Goal: Find specific page/section: Find specific page/section

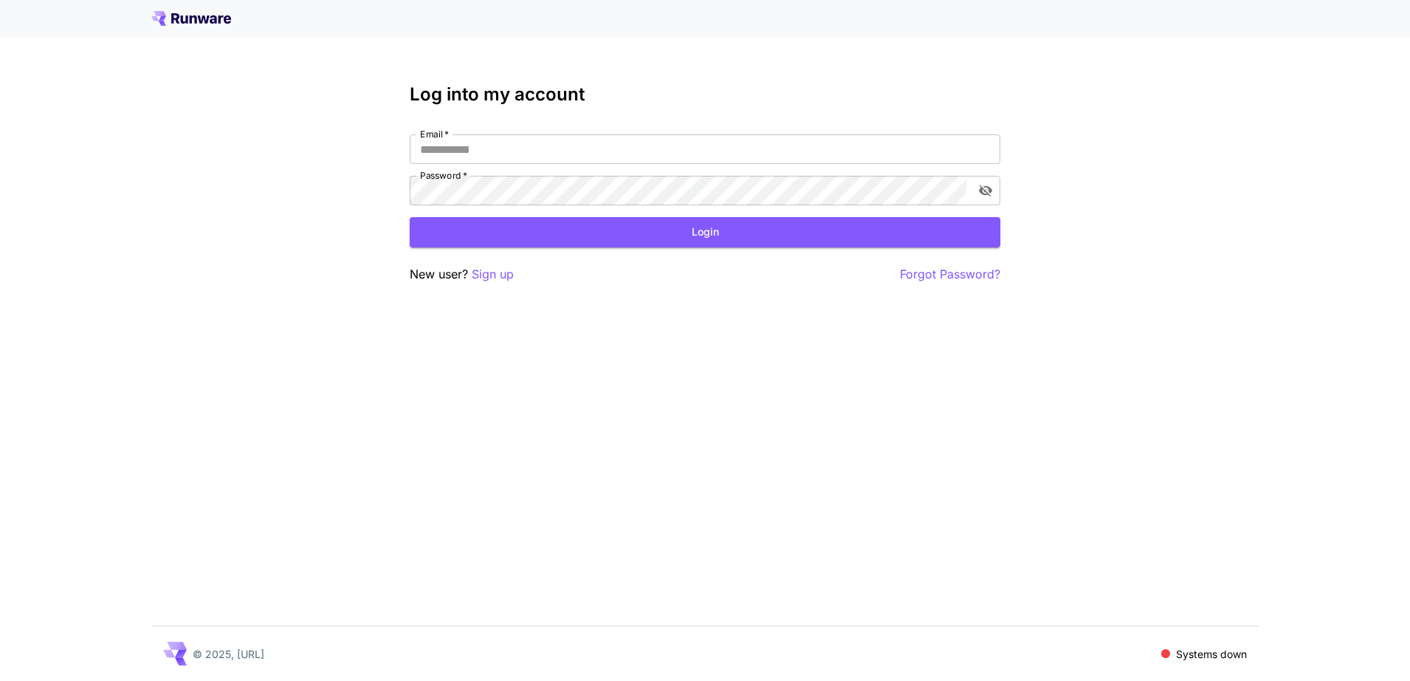
click at [1181, 660] on p "Systems down" at bounding box center [1211, 654] width 71 height 16
click at [204, 10] on div at bounding box center [705, 18] width 1410 height 37
click at [204, 13] on icon at bounding box center [191, 18] width 80 height 15
